Goal: Transaction & Acquisition: Purchase product/service

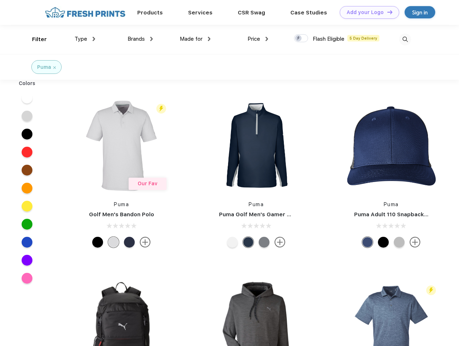
click at [367, 12] on link "Add your Logo Design Tool" at bounding box center [369, 12] width 59 height 13
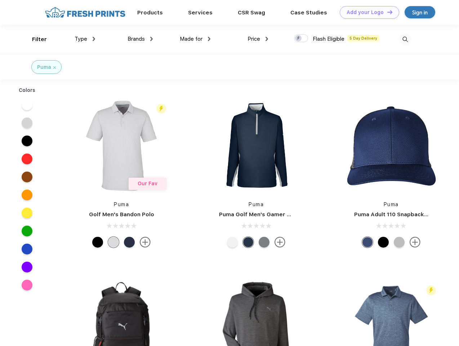
click at [0, 0] on div "Design Tool" at bounding box center [0, 0] width 0 height 0
click at [387, 12] on link "Add your Logo Design Tool" at bounding box center [369, 12] width 59 height 13
click at [35, 39] on div "Filter" at bounding box center [39, 39] width 15 height 8
click at [85, 39] on span "Type" at bounding box center [81, 39] width 13 height 6
click at [140, 39] on span "Brands" at bounding box center [136, 39] width 17 height 6
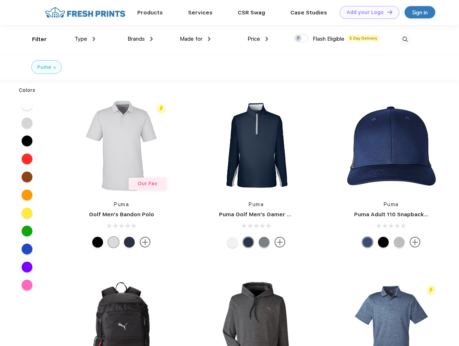
click at [195, 39] on span "Made for" at bounding box center [191, 39] width 23 height 6
click at [258, 39] on span "Price" at bounding box center [254, 39] width 13 height 6
click at [301, 39] on div at bounding box center [301, 38] width 14 height 8
click at [299, 39] on input "checkbox" at bounding box center [296, 36] width 5 height 5
click at [405, 39] on img at bounding box center [406, 40] width 12 height 12
